Goal: Task Accomplishment & Management: Use online tool/utility

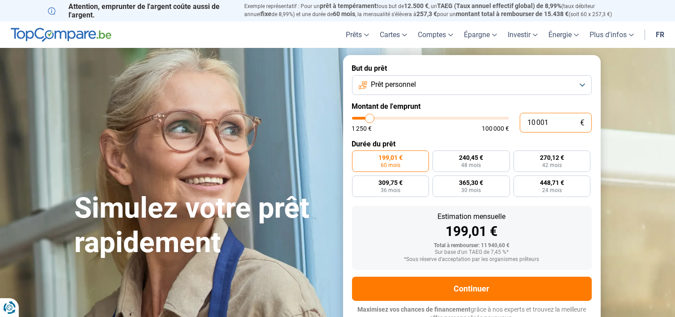
drag, startPoint x: 567, startPoint y: 123, endPoint x: 511, endPoint y: 123, distance: 56.4
click at [511, 123] on div "10 001 € 1 250 € 100 000 €" at bounding box center [472, 123] width 240 height 20
type input "1"
type input "1250"
type input "15"
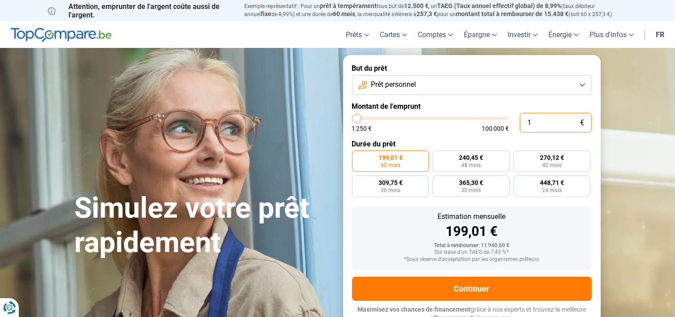
type input "1250"
type input "150"
type input "1250"
type input "1 500"
type input "1500"
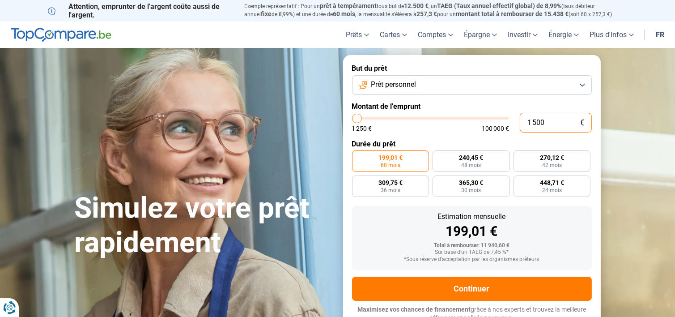
type input "15 000"
type input "15000"
